Goal: Information Seeking & Learning: Learn about a topic

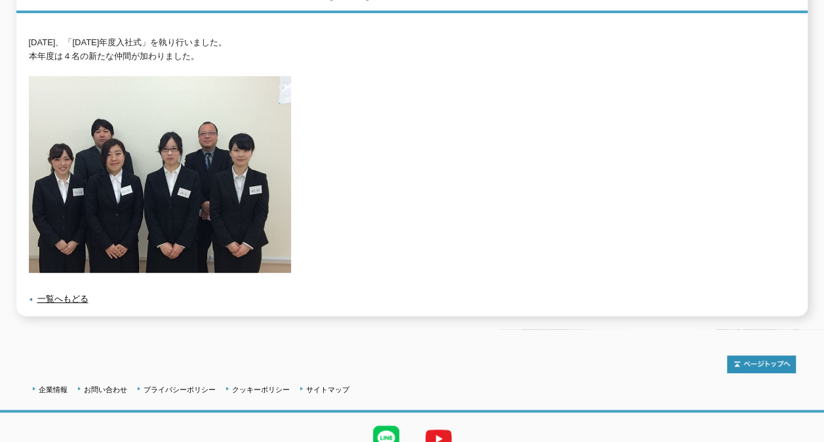
click at [197, 161] on img at bounding box center [160, 174] width 262 height 197
drag, startPoint x: 172, startPoint y: 161, endPoint x: 149, endPoint y: 155, distance: 24.5
click at [172, 161] on img at bounding box center [160, 174] width 262 height 197
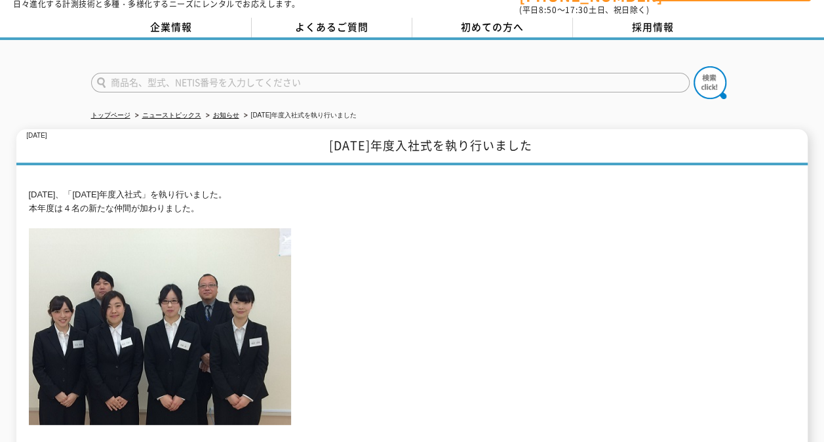
scroll to position [66, 0]
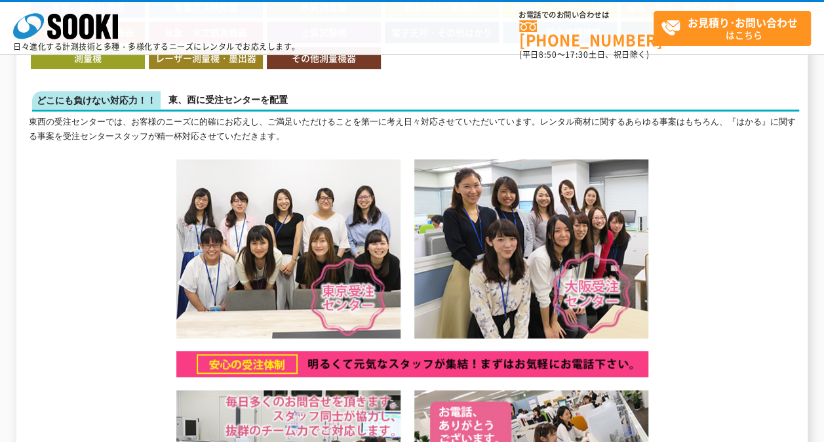
scroll to position [459, 0]
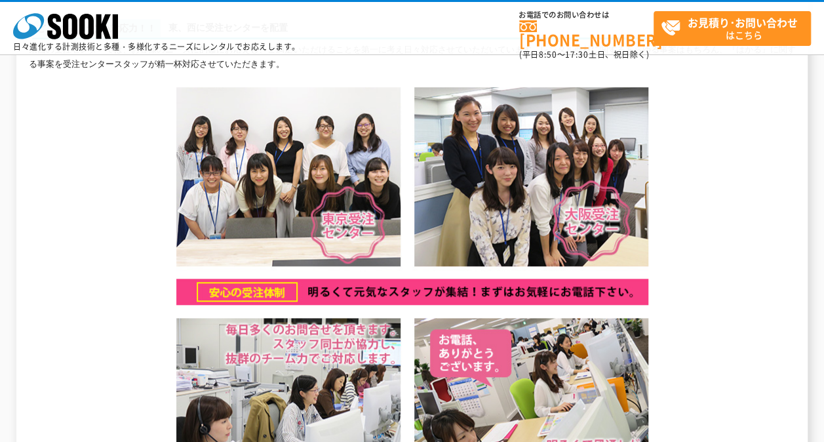
click at [337, 151] on img at bounding box center [412, 286] width 472 height 399
click at [241, 174] on img at bounding box center [412, 286] width 472 height 399
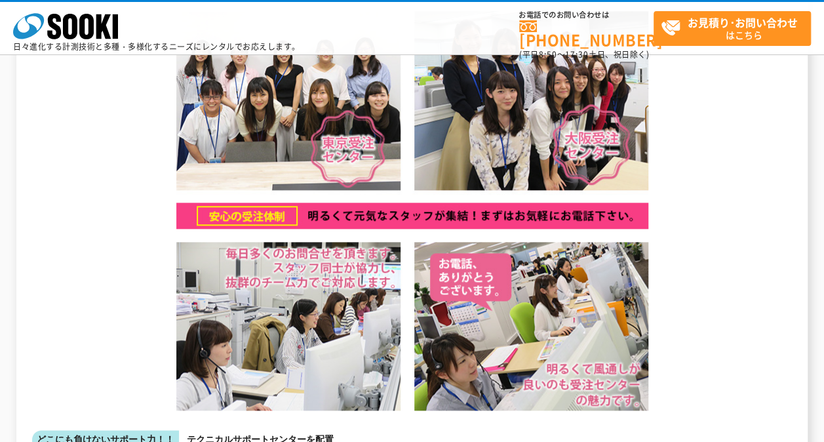
scroll to position [590, 0]
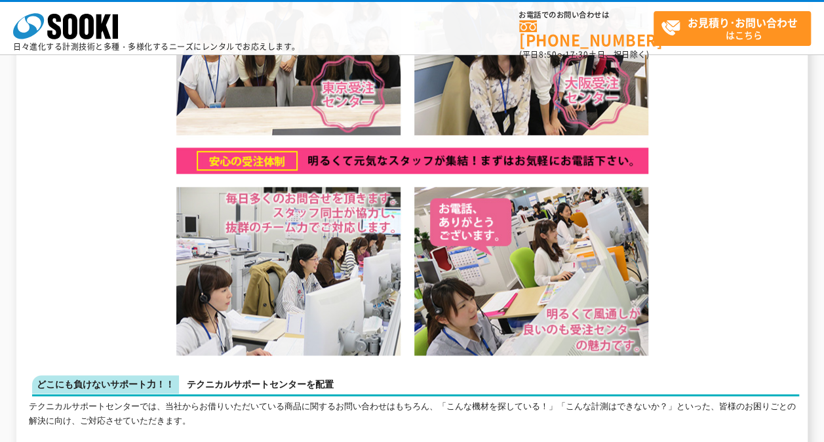
click at [198, 321] on img at bounding box center [412, 155] width 472 height 399
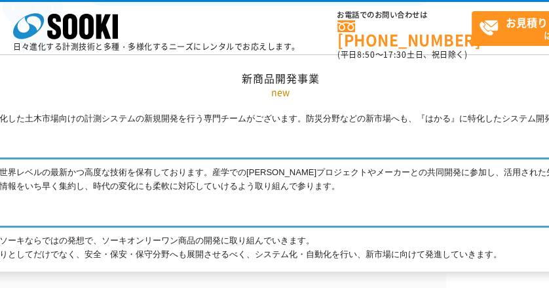
scroll to position [4492, 103]
